Goal: Task Accomplishment & Management: Manage account settings

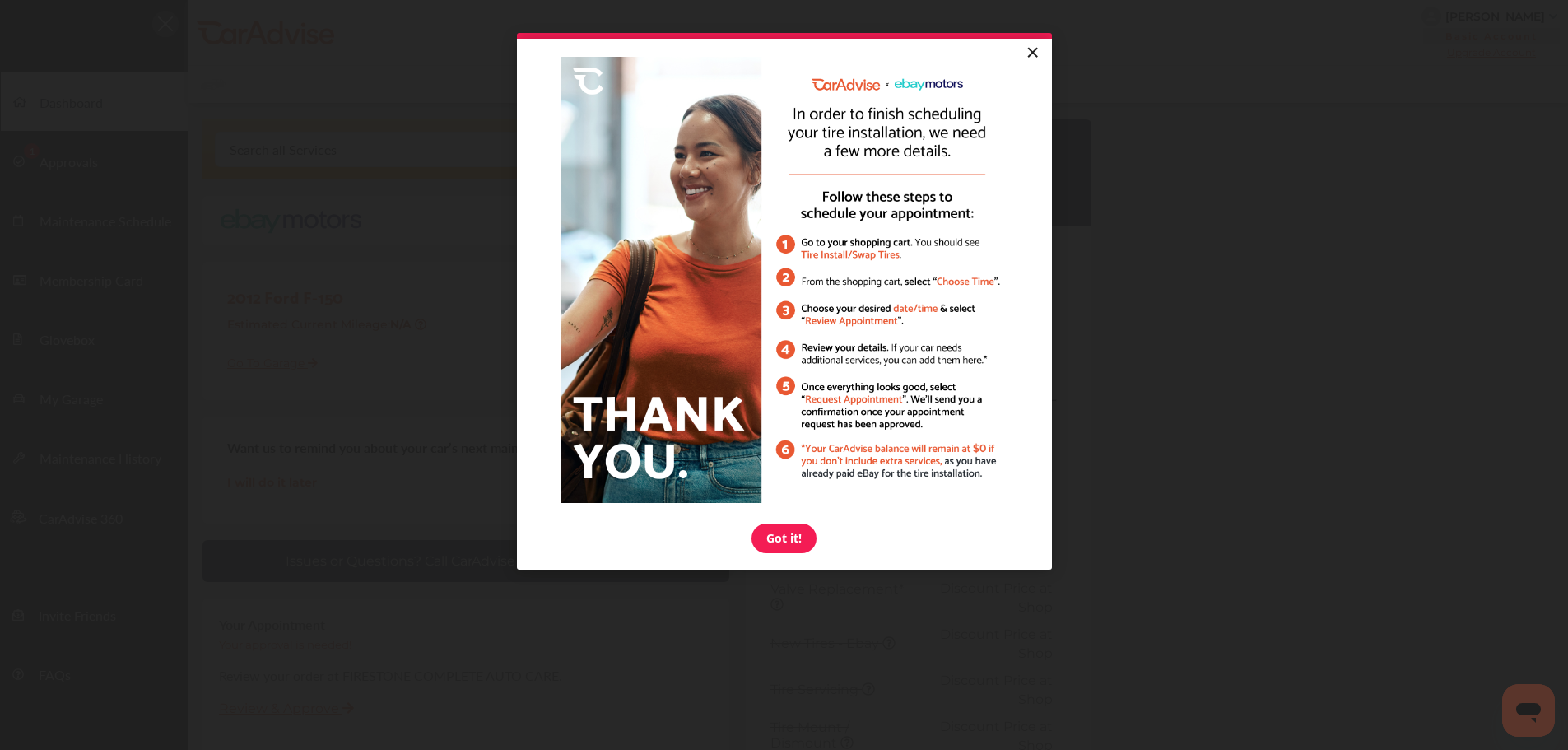
click at [1032, 54] on link "×" at bounding box center [1033, 53] width 29 height 30
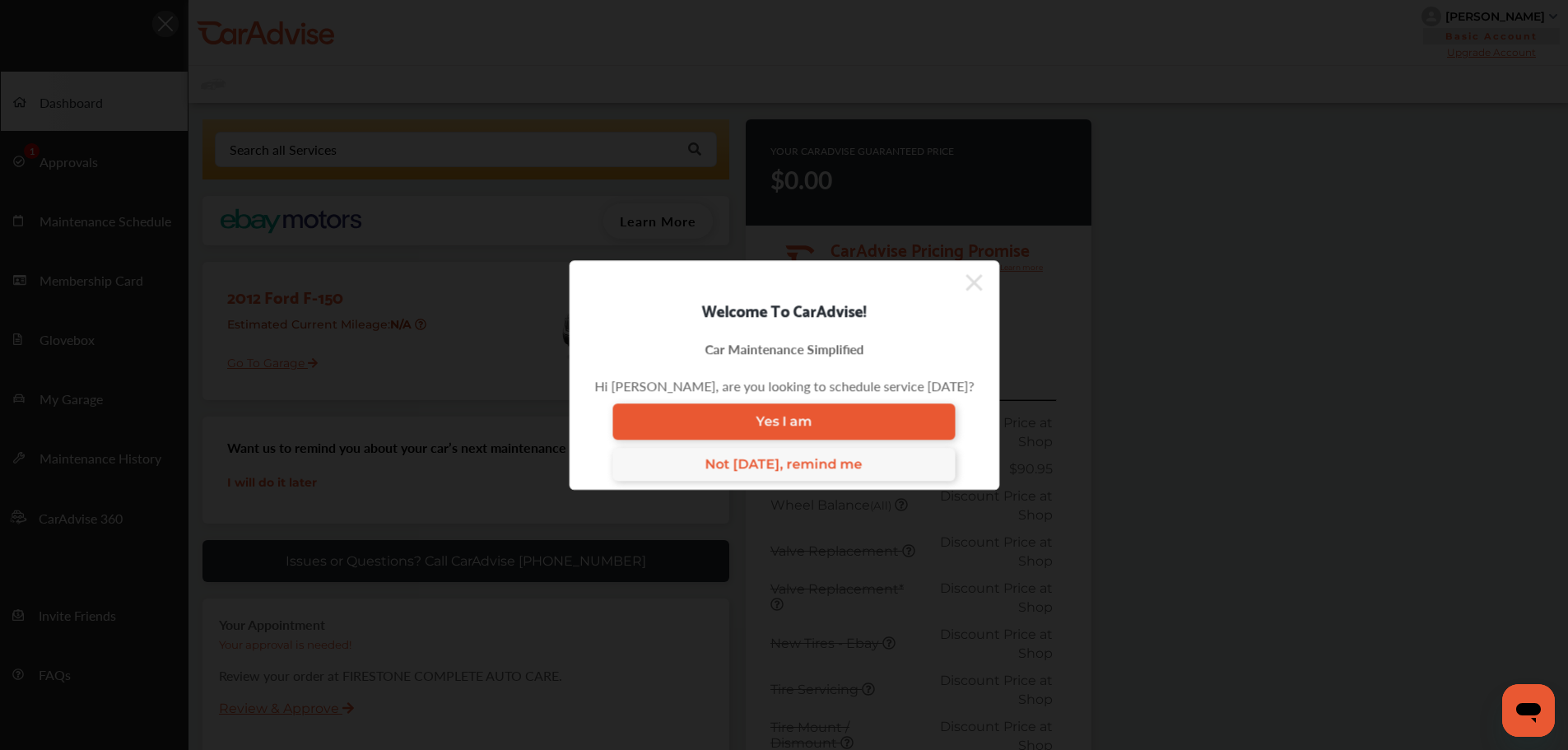
click at [970, 278] on icon at bounding box center [973, 282] width 16 height 16
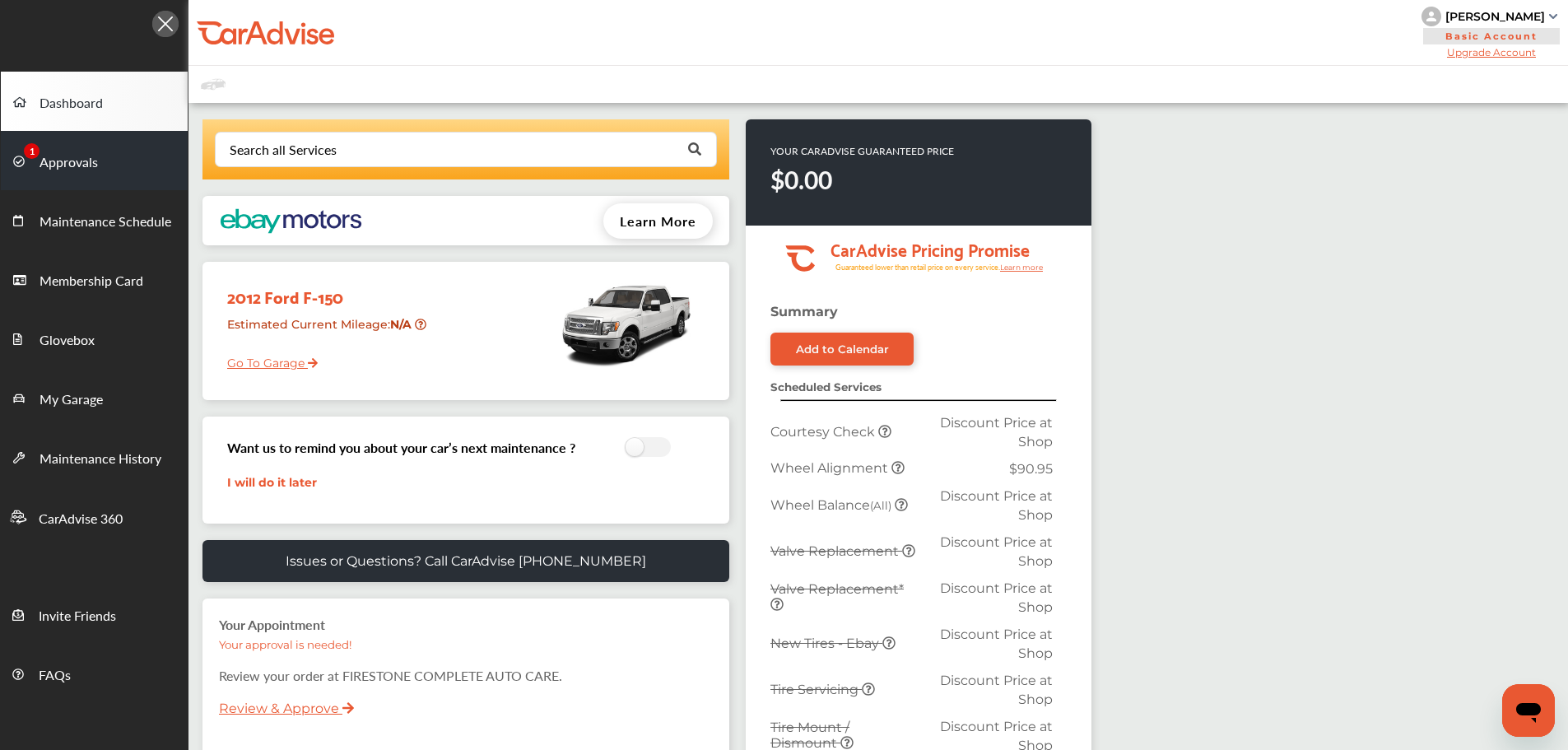
click at [90, 172] on span "Approvals" at bounding box center [68, 162] width 58 height 21
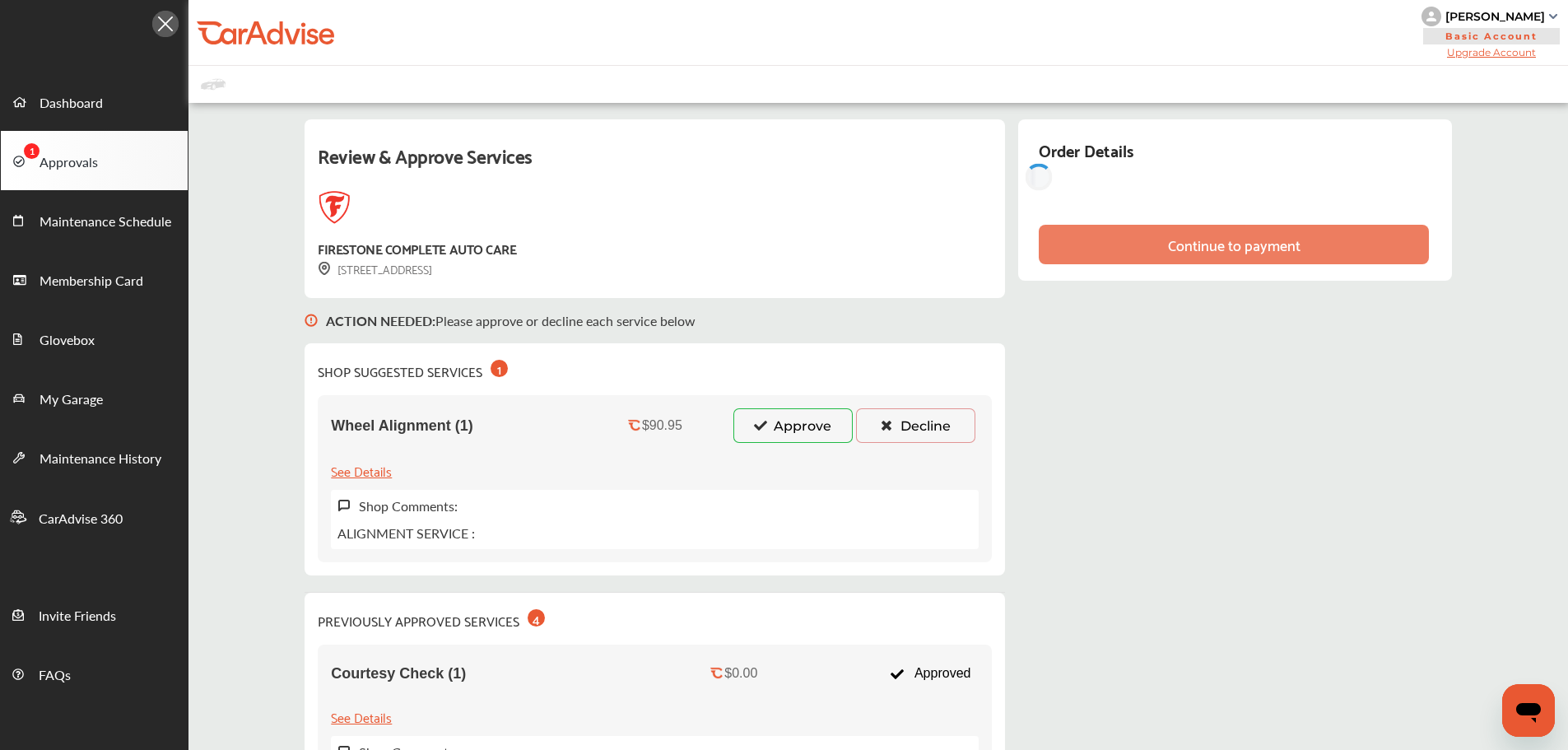
click at [791, 438] on button "Approve" at bounding box center [793, 425] width 119 height 35
